Goal: Task Accomplishment & Management: Manage account settings

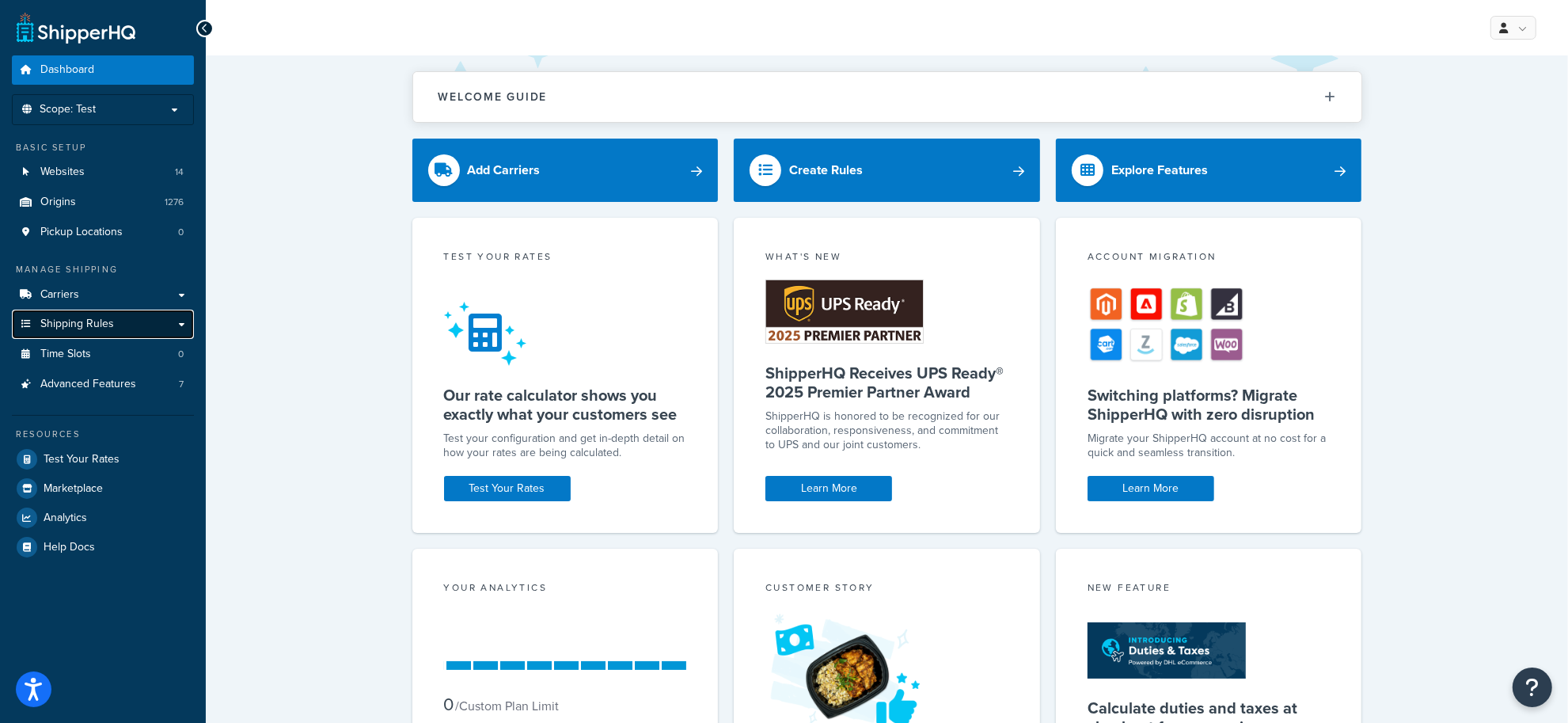
click at [82, 318] on span "Shipping Rules" at bounding box center [77, 325] width 74 height 13
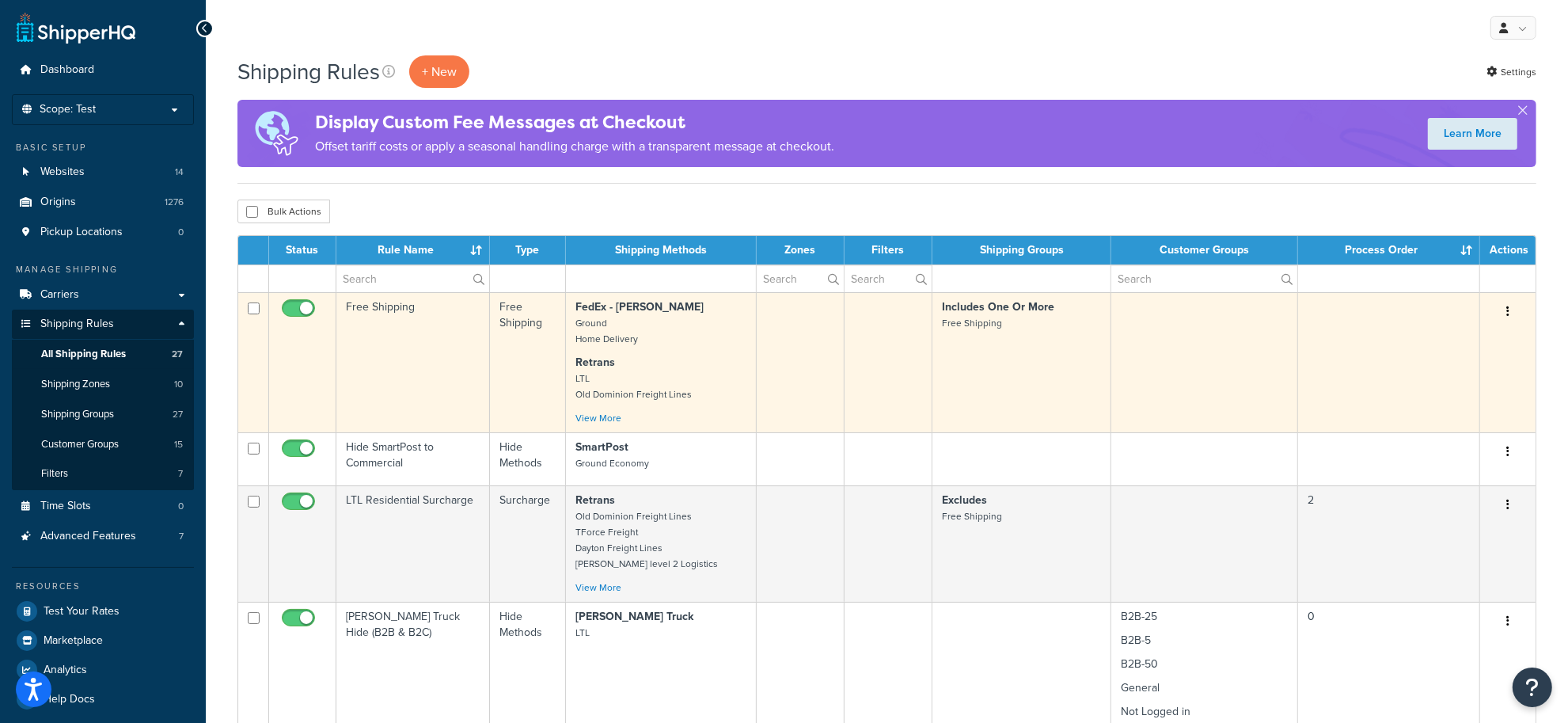
click at [1514, 310] on button "button" at bounding box center [1508, 312] width 22 height 25
click at [1453, 349] on link "Edit" at bounding box center [1455, 341] width 125 height 33
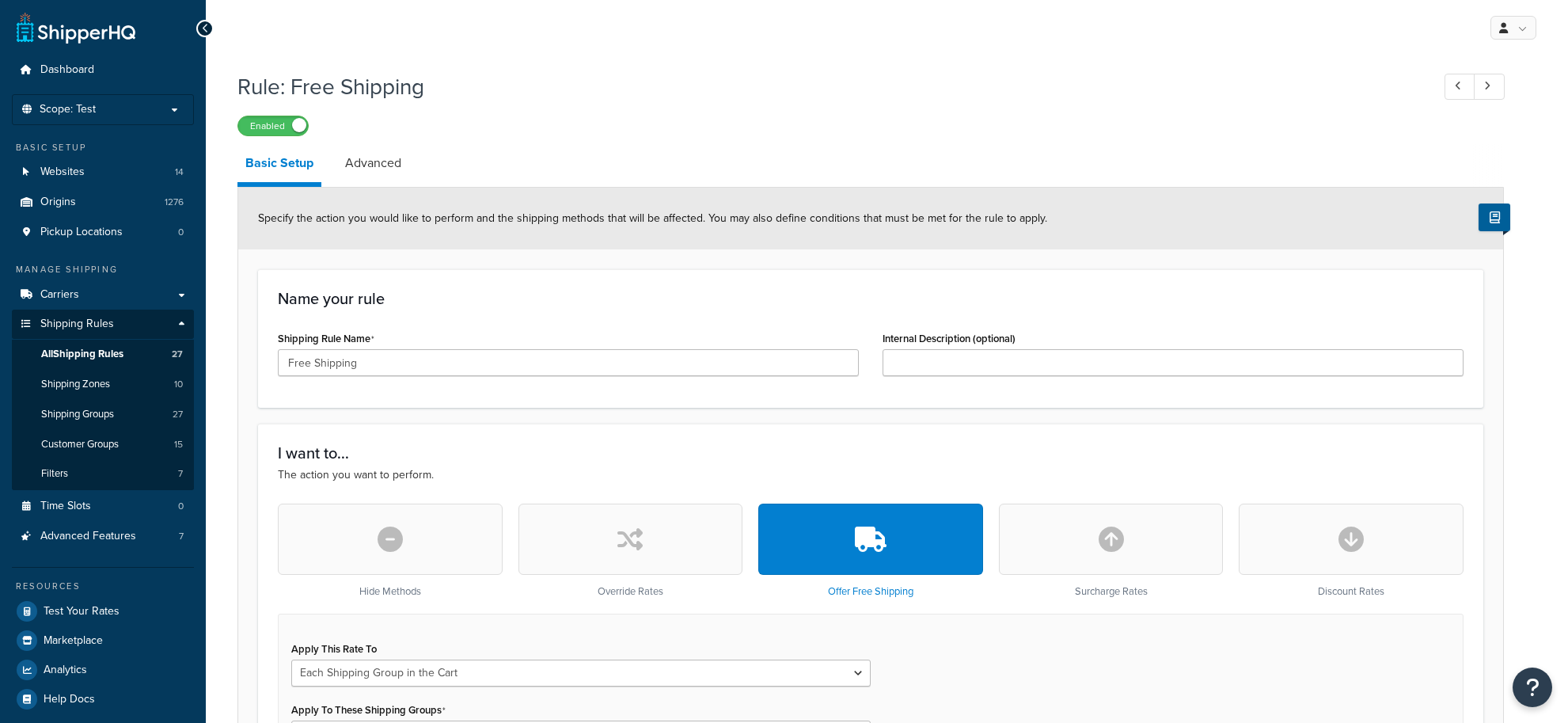
select select "SHIPPING_GROUP"
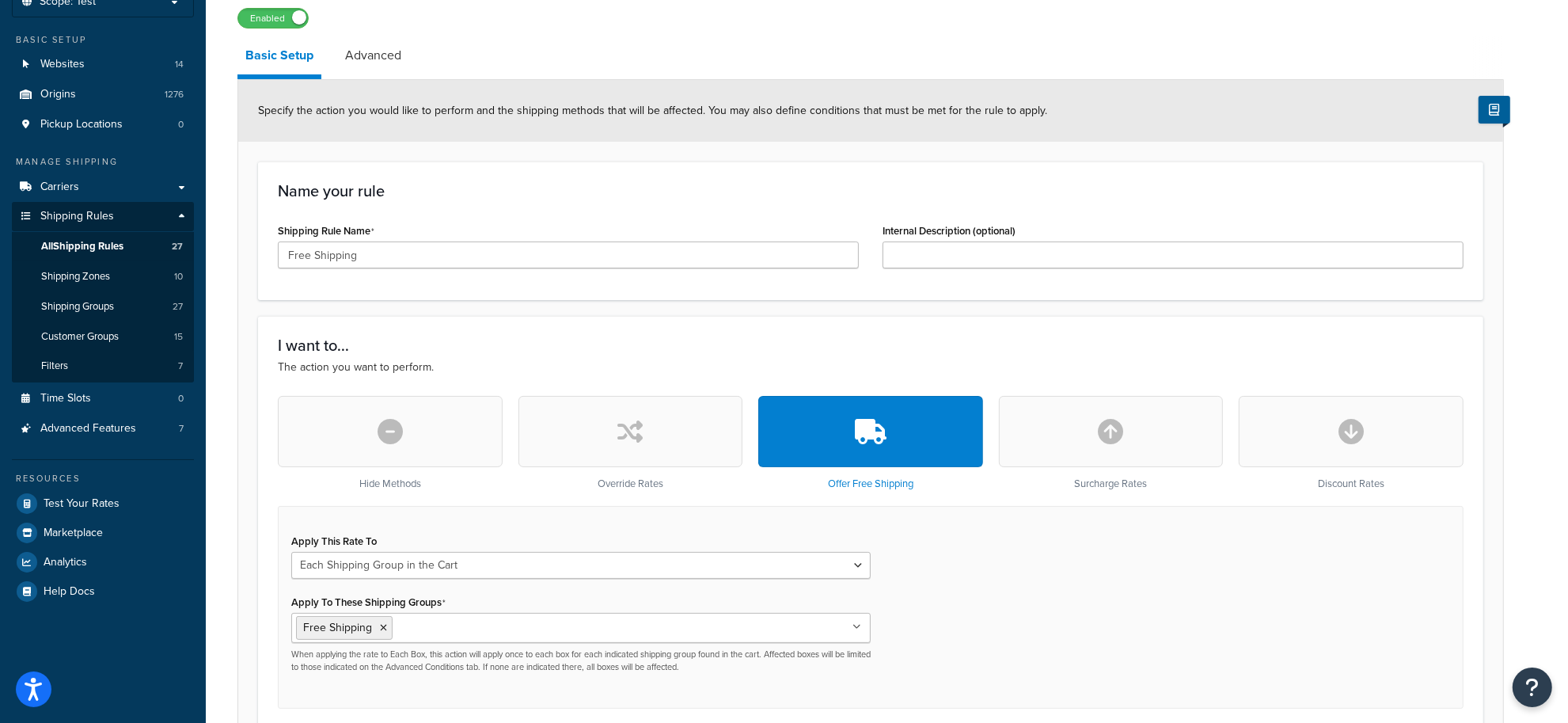
scroll to position [88, 0]
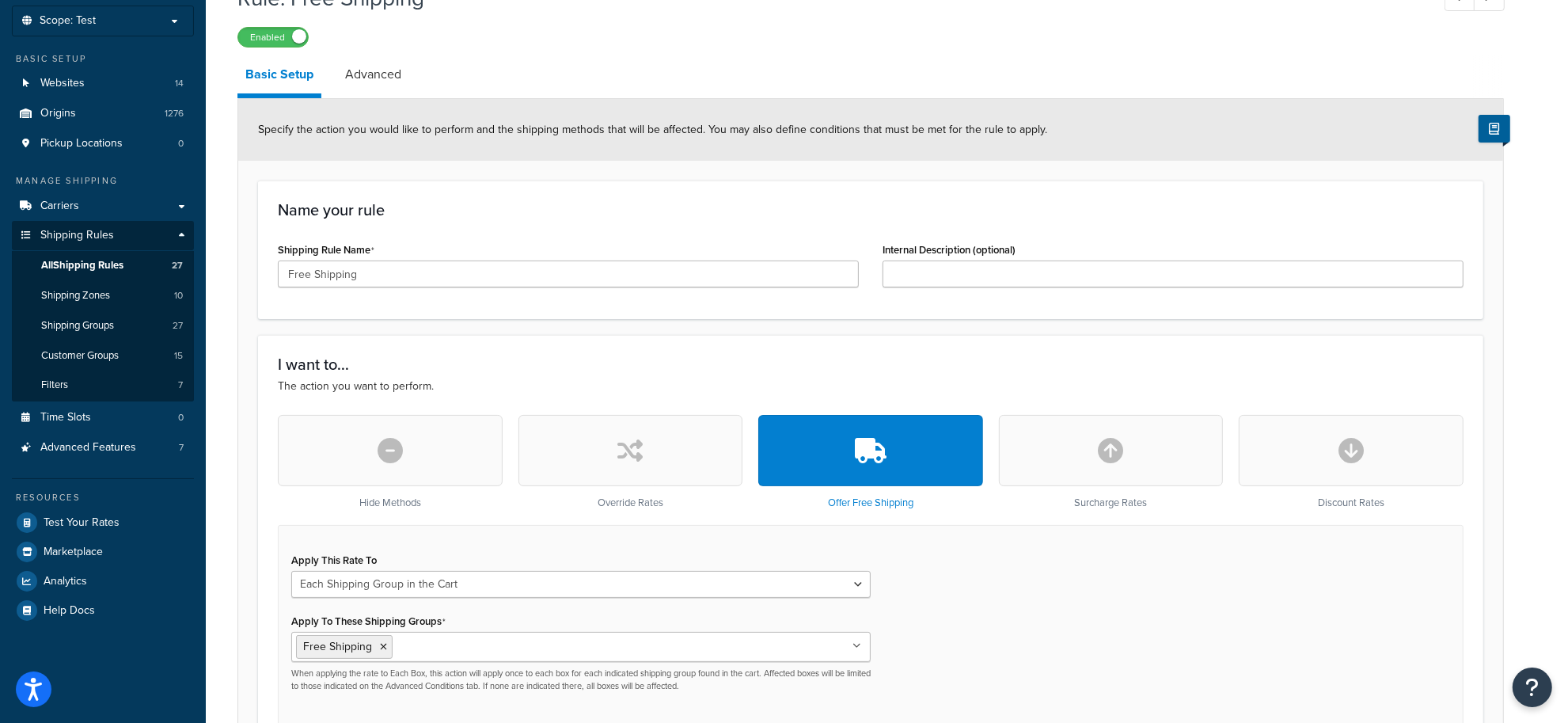
drag, startPoint x: 371, startPoint y: 68, endPoint x: 653, endPoint y: 86, distance: 282.6
click at [371, 68] on link "Advanced" at bounding box center [373, 74] width 72 height 38
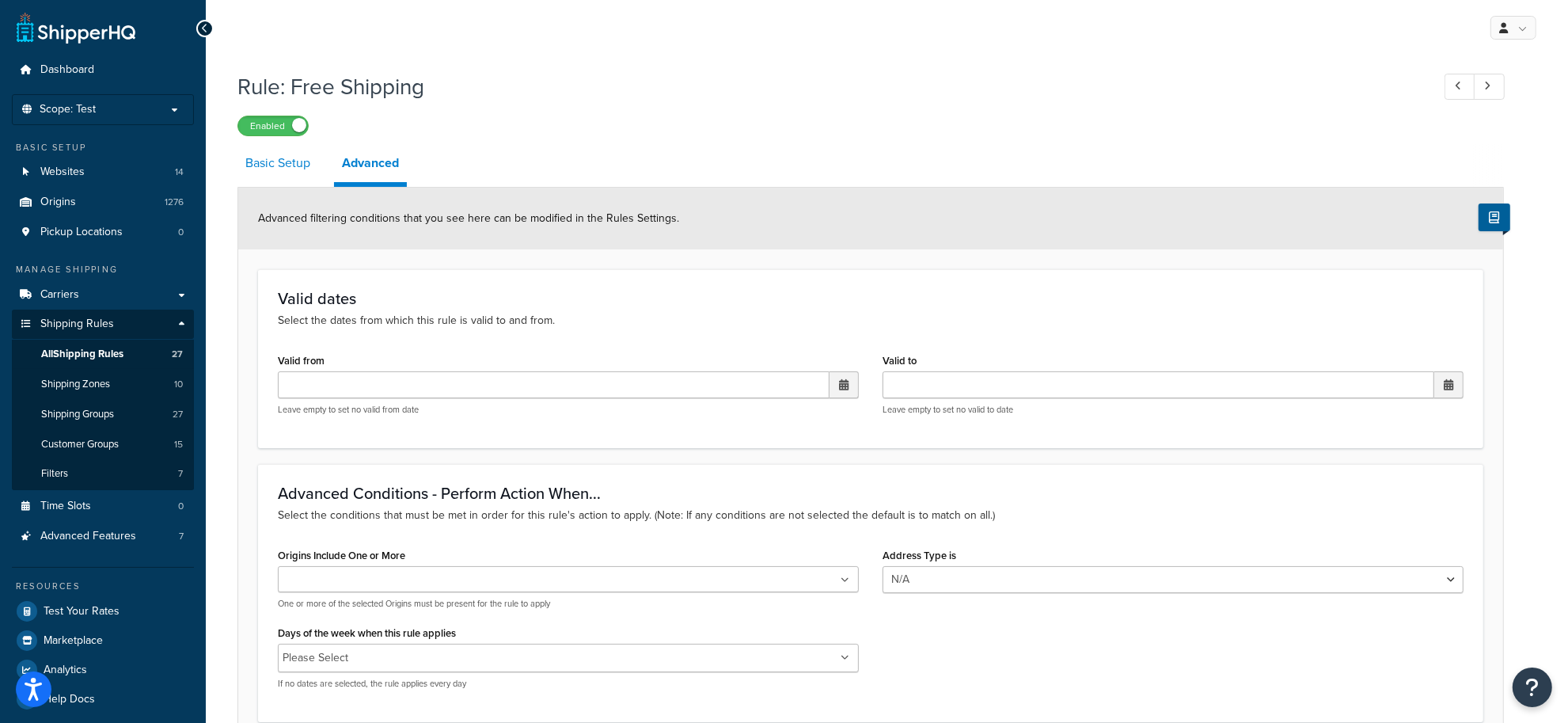
click at [290, 165] on link "Basic Setup" at bounding box center [277, 162] width 81 height 38
select select "SHIPPING_GROUP"
